Goal: Check status: Check status

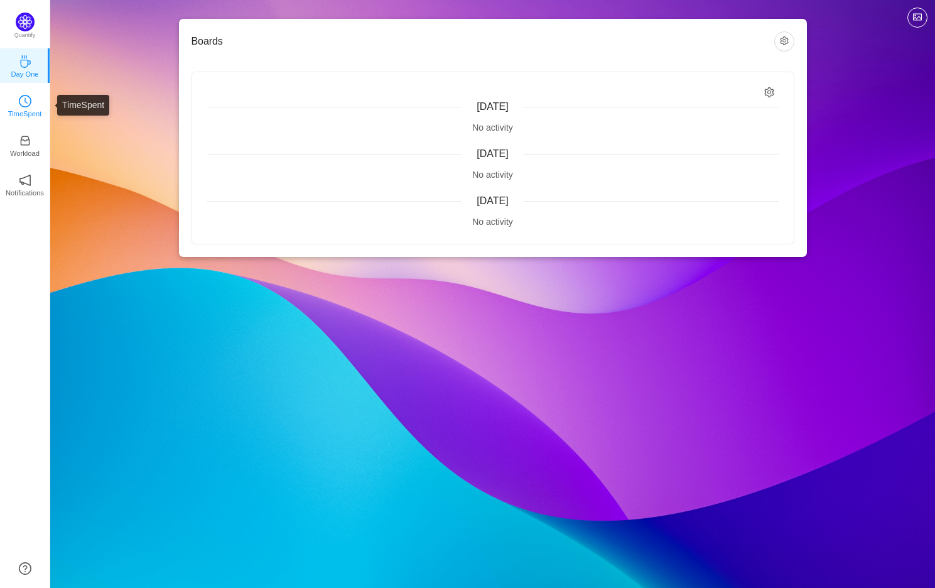
click at [26, 117] on p "TimeSpent" at bounding box center [25, 113] width 34 height 11
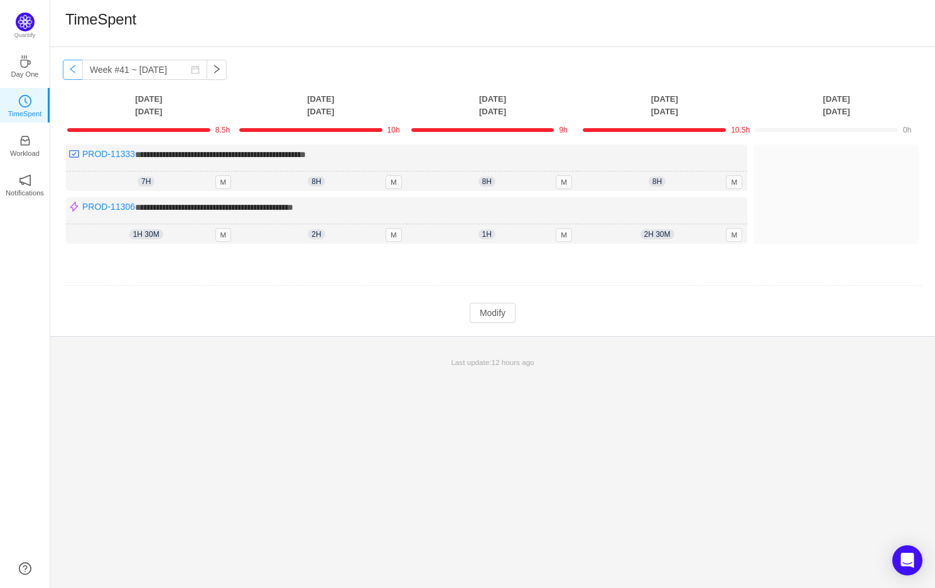
click at [70, 70] on button "button" at bounding box center [73, 70] width 20 height 20
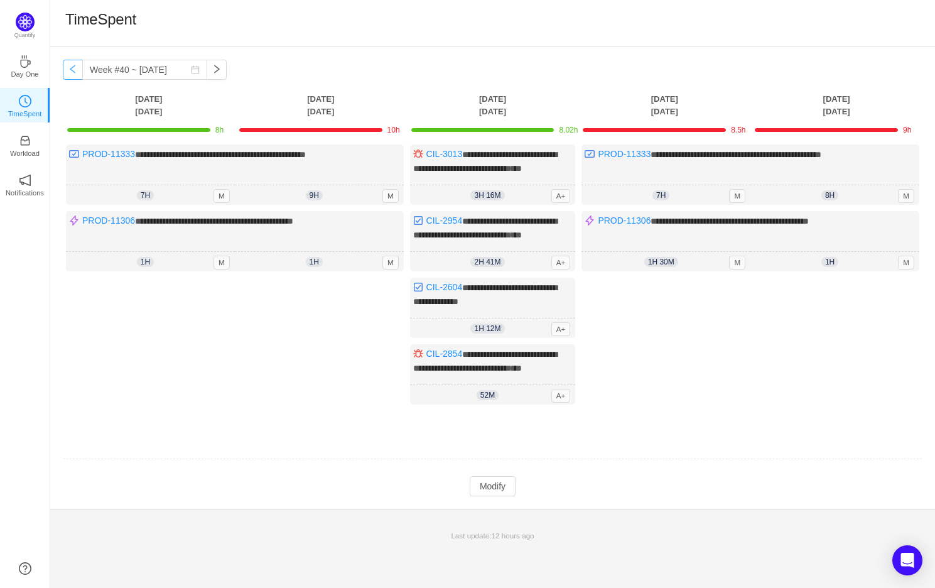
click at [71, 67] on button "button" at bounding box center [73, 70] width 20 height 20
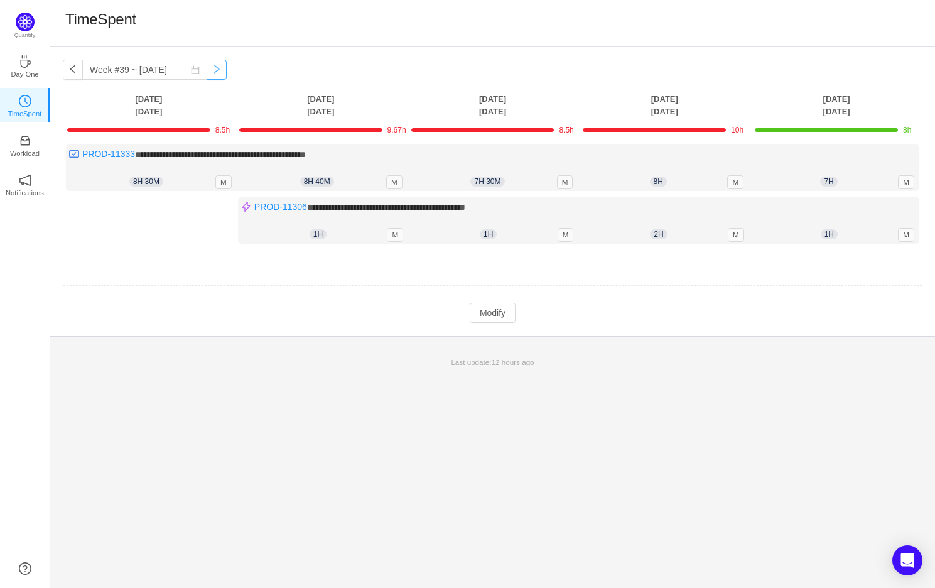
click at [207, 68] on button "button" at bounding box center [217, 70] width 20 height 20
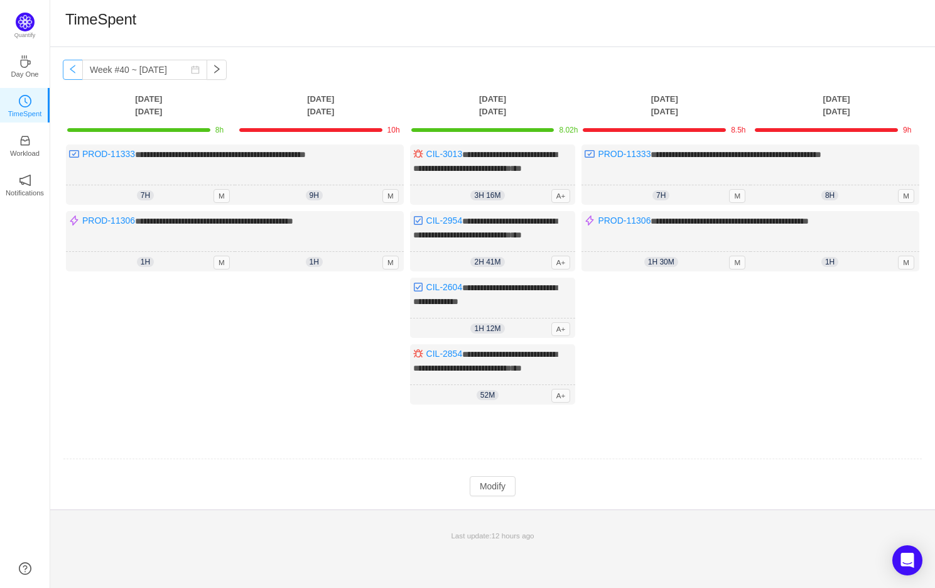
click at [74, 67] on button "button" at bounding box center [73, 70] width 20 height 20
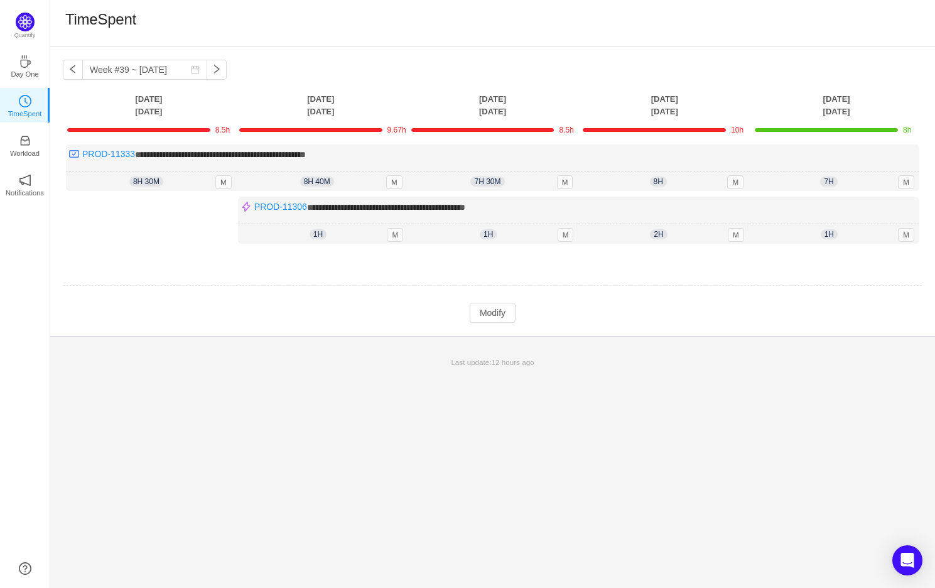
click at [789, 425] on div "**********" at bounding box center [492, 317] width 885 height 541
click at [207, 69] on button "button" at bounding box center [217, 70] width 20 height 20
type input "Week #40 ~ [DATE]"
